Goal: Navigation & Orientation: Find specific page/section

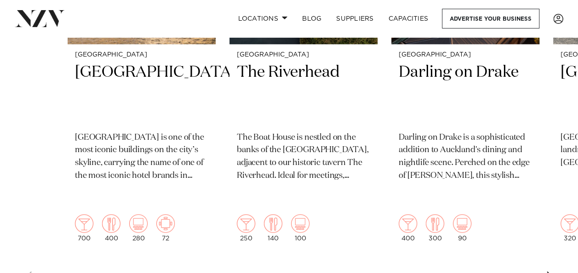
scroll to position [501, 0]
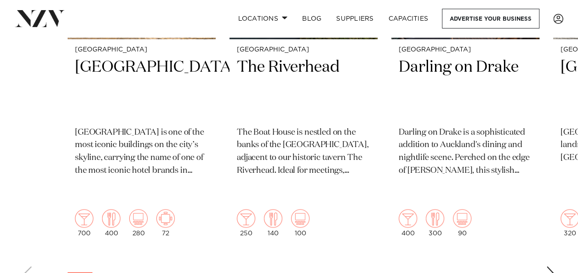
click at [552, 266] on div "Next slide" at bounding box center [550, 273] width 9 height 15
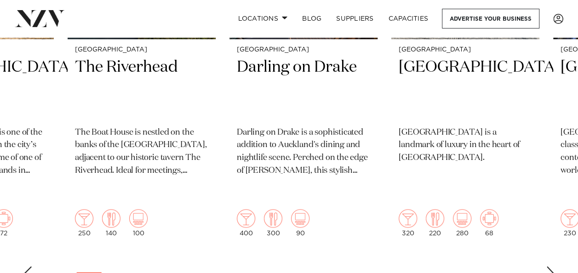
click at [552, 266] on div "Next slide" at bounding box center [550, 273] width 9 height 15
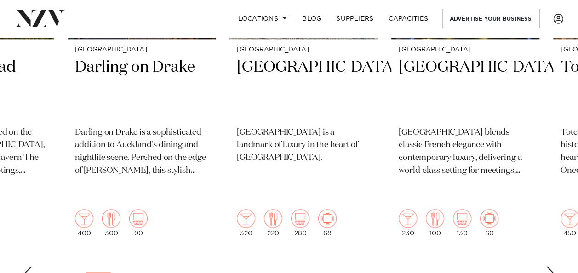
click at [552, 266] on div "Next slide" at bounding box center [550, 273] width 9 height 15
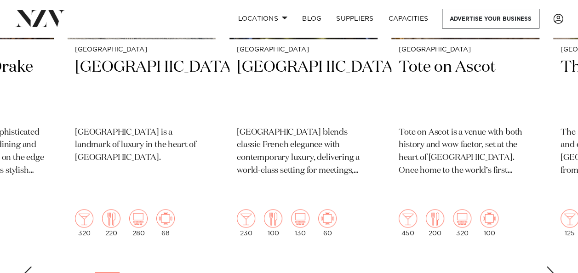
click at [552, 266] on div "Next slide" at bounding box center [550, 273] width 9 height 15
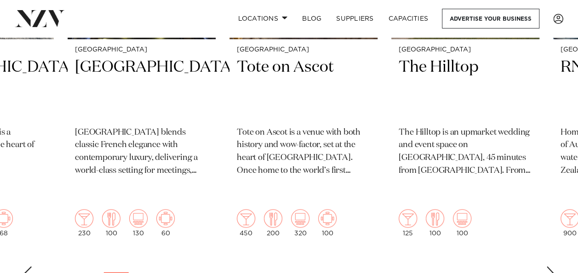
click at [552, 266] on div "Next slide" at bounding box center [550, 273] width 9 height 15
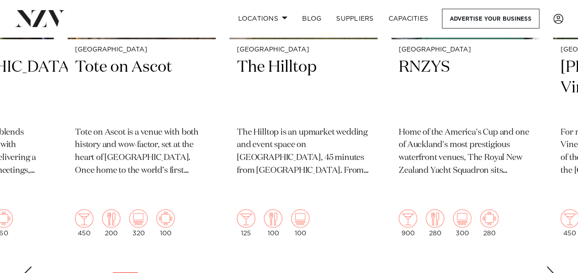
click at [552, 266] on div "Next slide" at bounding box center [550, 273] width 9 height 15
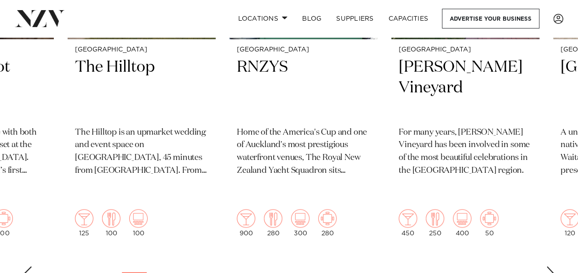
click at [552, 266] on div "Next slide" at bounding box center [550, 273] width 9 height 15
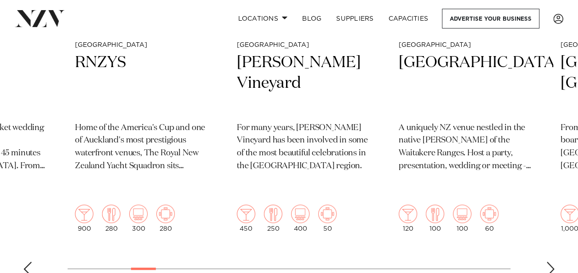
scroll to position [563, 0]
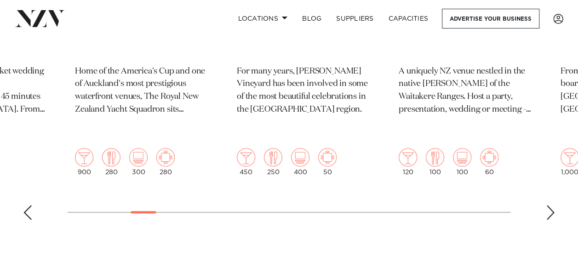
click at [554, 205] on div "Next slide" at bounding box center [550, 212] width 9 height 15
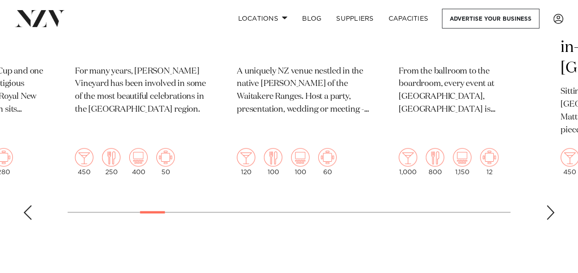
click at [552, 205] on div "Next slide" at bounding box center [550, 212] width 9 height 15
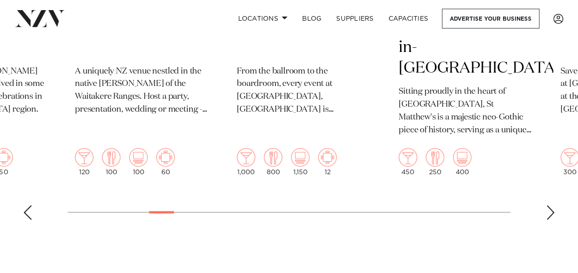
click at [552, 205] on div "Next slide" at bounding box center [550, 212] width 9 height 15
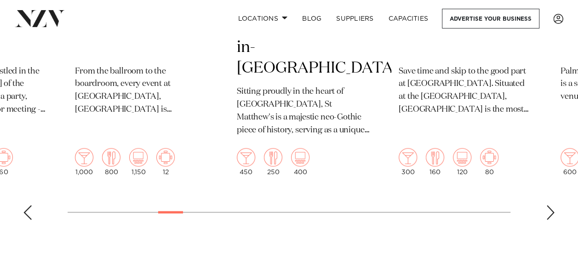
click at [552, 205] on div "Next slide" at bounding box center [550, 212] width 9 height 15
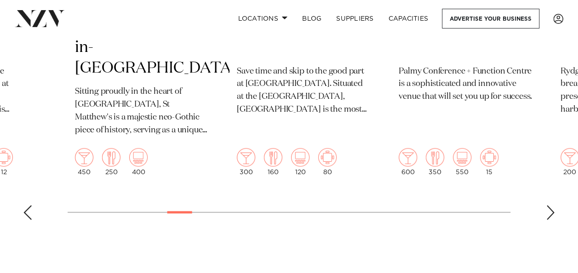
click at [552, 205] on div "Next slide" at bounding box center [550, 212] width 9 height 15
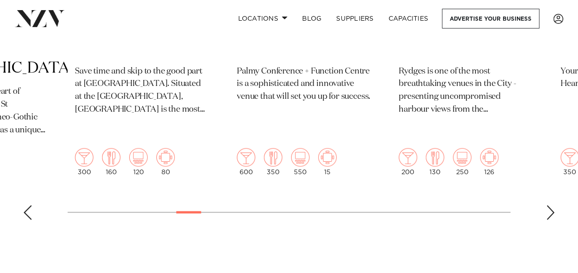
click at [552, 205] on div "Next slide" at bounding box center [550, 212] width 9 height 15
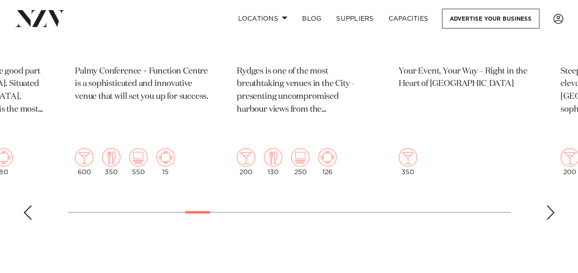
click at [552, 205] on div "Next slide" at bounding box center [550, 212] width 9 height 15
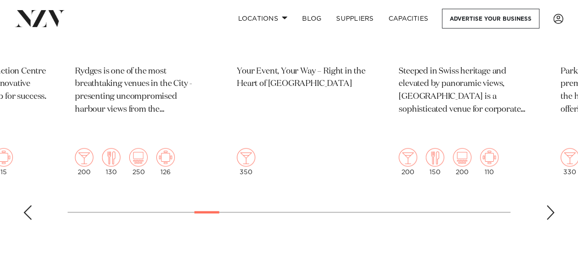
click at [552, 205] on div "Next slide" at bounding box center [550, 212] width 9 height 15
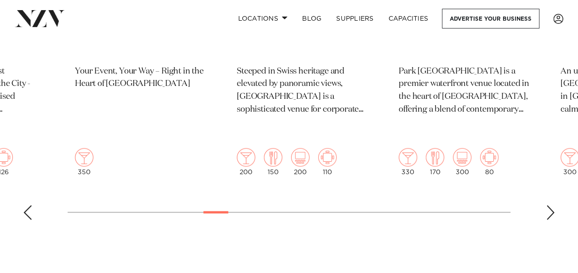
click at [552, 205] on div "Next slide" at bounding box center [550, 212] width 9 height 15
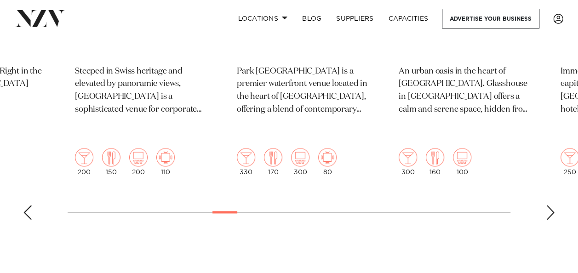
click at [552, 205] on div "Next slide" at bounding box center [550, 212] width 9 height 15
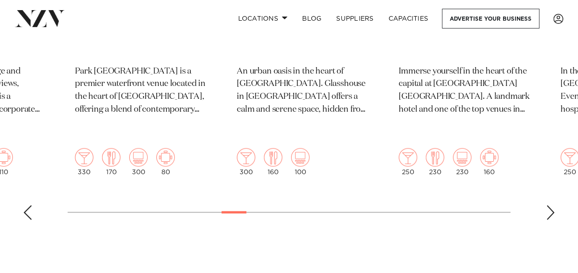
click at [552, 205] on div "Next slide" at bounding box center [550, 212] width 9 height 15
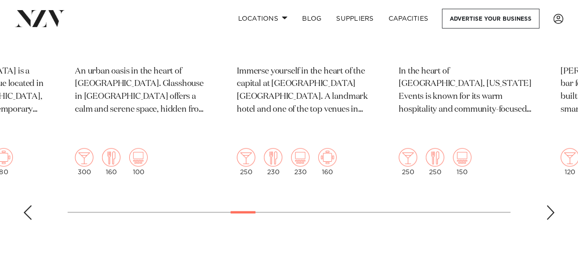
click at [552, 205] on div "Next slide" at bounding box center [550, 212] width 9 height 15
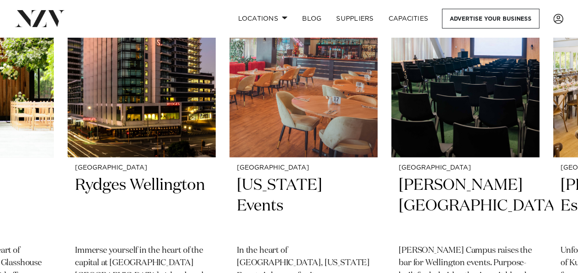
scroll to position [622, 0]
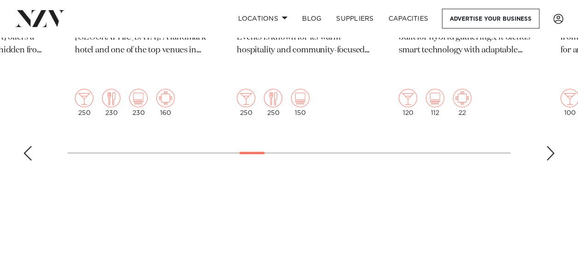
click at [546, 146] on div "Next slide" at bounding box center [550, 153] width 9 height 15
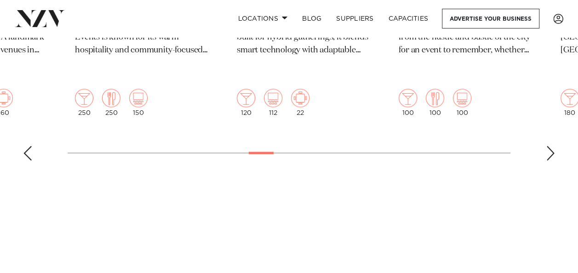
click at [546, 146] on div "Next slide" at bounding box center [550, 153] width 9 height 15
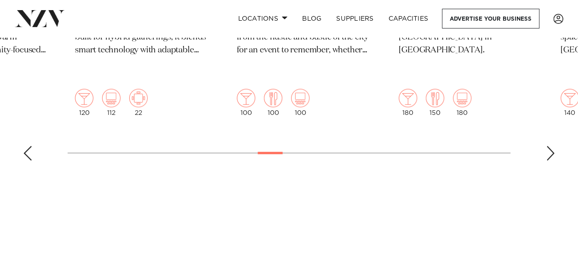
click at [546, 146] on div "Next slide" at bounding box center [550, 153] width 9 height 15
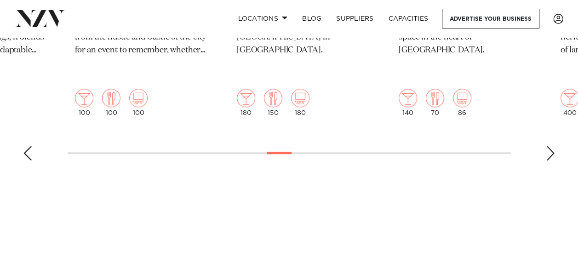
click at [546, 146] on div "Next slide" at bounding box center [550, 153] width 9 height 15
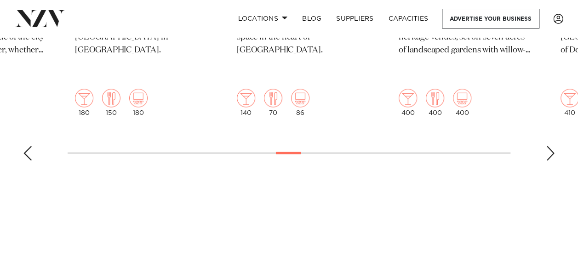
click at [546, 146] on div "Next slide" at bounding box center [550, 153] width 9 height 15
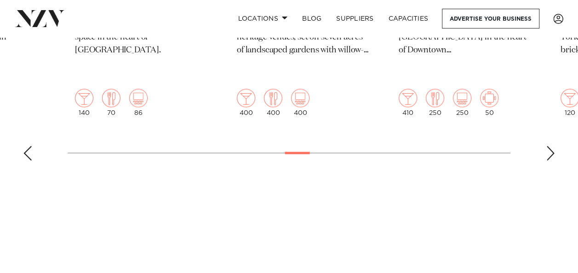
click at [546, 146] on div "Next slide" at bounding box center [550, 153] width 9 height 15
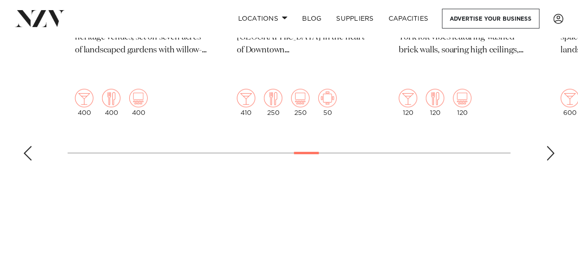
click at [546, 146] on div "Next slide" at bounding box center [550, 153] width 9 height 15
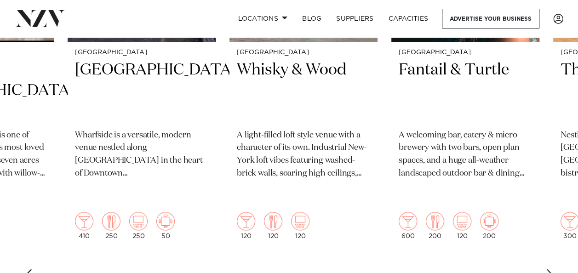
scroll to position [584, 0]
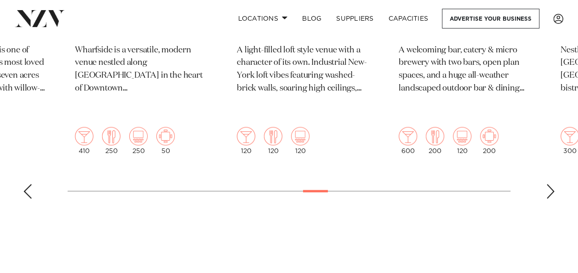
click at [546, 184] on div "Next slide" at bounding box center [550, 191] width 9 height 15
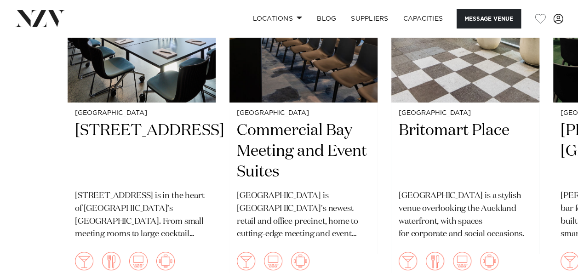
scroll to position [1818, 0]
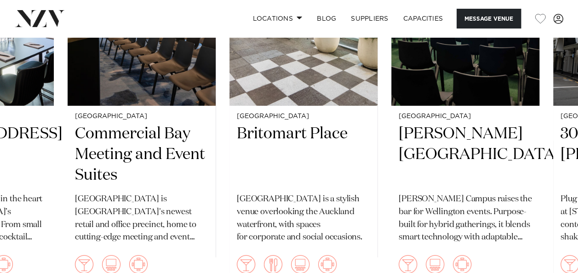
click at [549, 263] on swiper-container "[GEOGRAPHIC_DATA] [STREET_ADDRESS] [STREET_ADDRESS] is in the heart of [GEOGRAP…" at bounding box center [289, 120] width 578 height 427
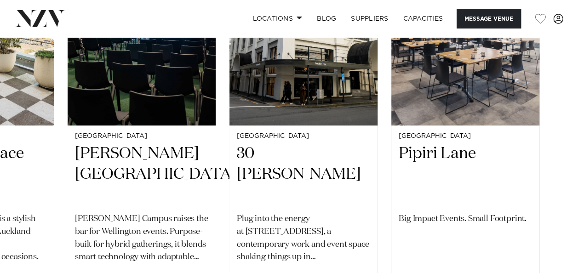
scroll to position [1802, 0]
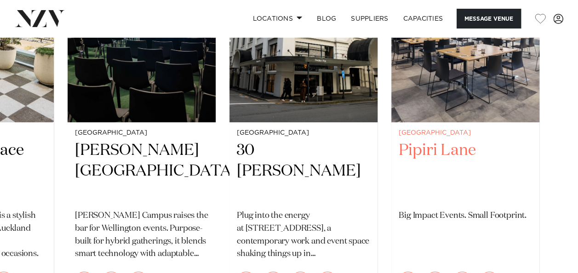
click at [452, 140] on h2 "Pipiri Lane" at bounding box center [464, 171] width 133 height 62
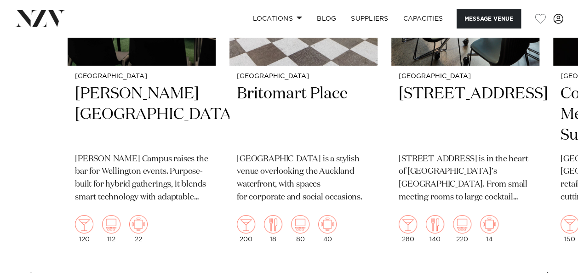
scroll to position [1498, 0]
